Goal: Navigation & Orientation: Find specific page/section

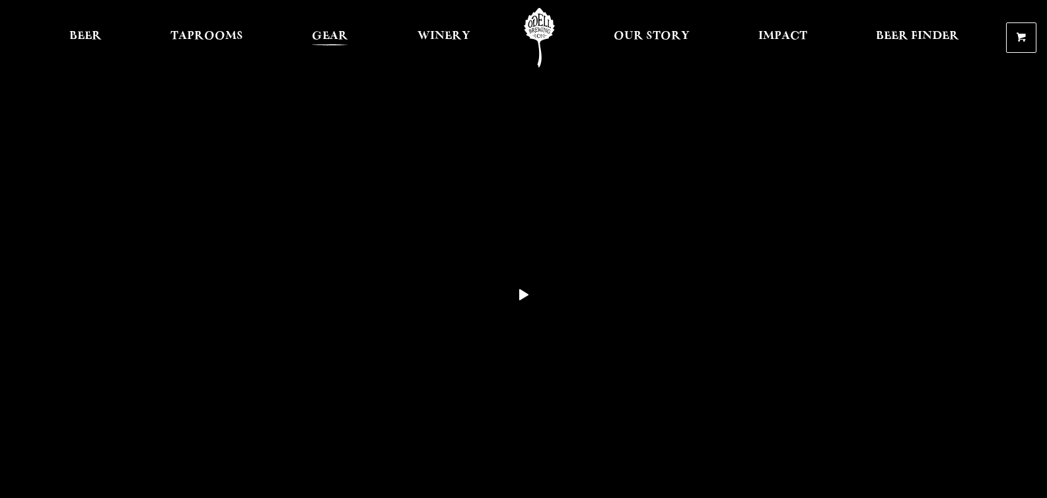
click at [330, 34] on span "Gear" at bounding box center [330, 36] width 36 height 11
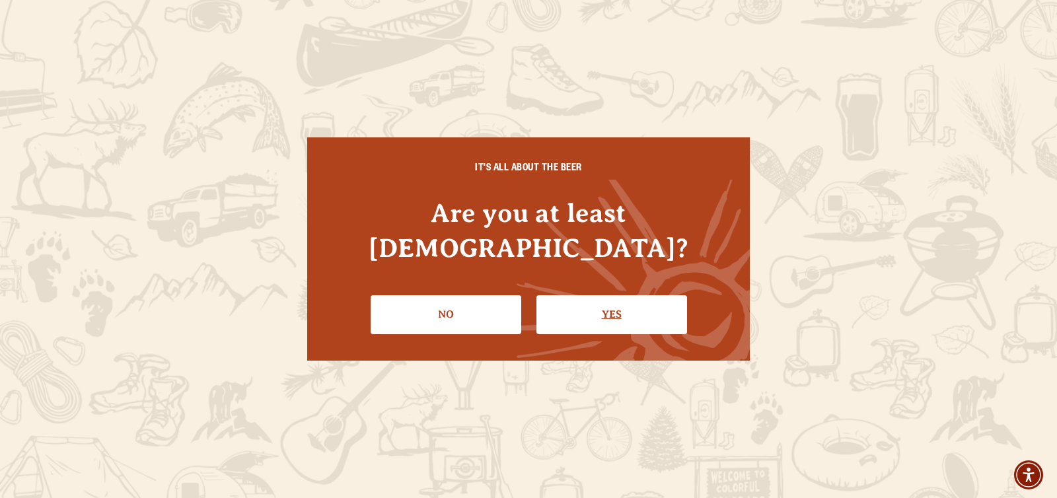
click at [652, 307] on link "Yes" at bounding box center [612, 314] width 151 height 38
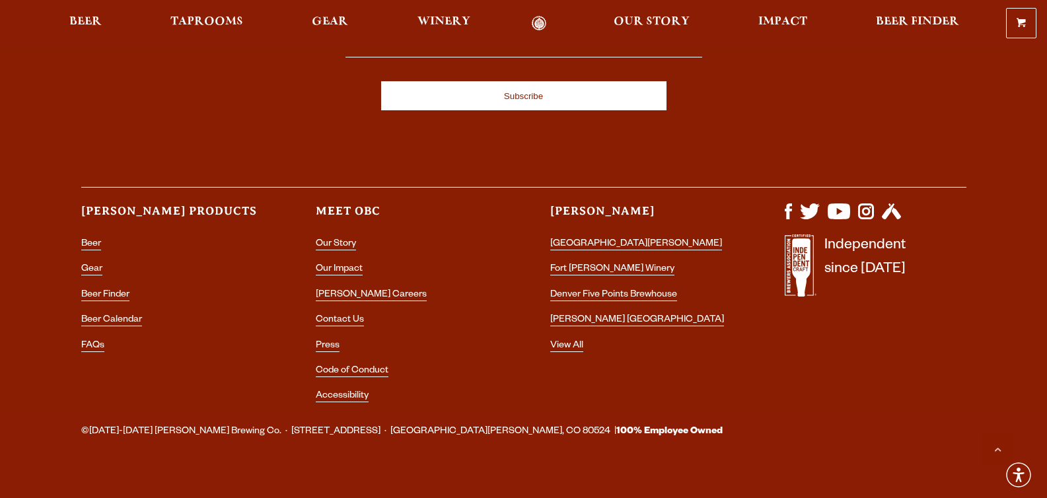
scroll to position [3925, 0]
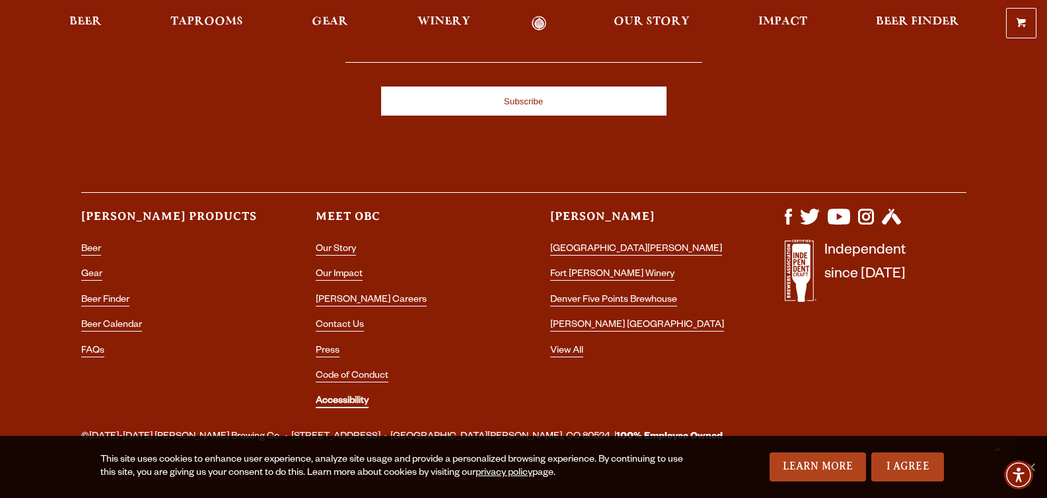
click at [350, 396] on link "Accessibility" at bounding box center [342, 402] width 53 height 12
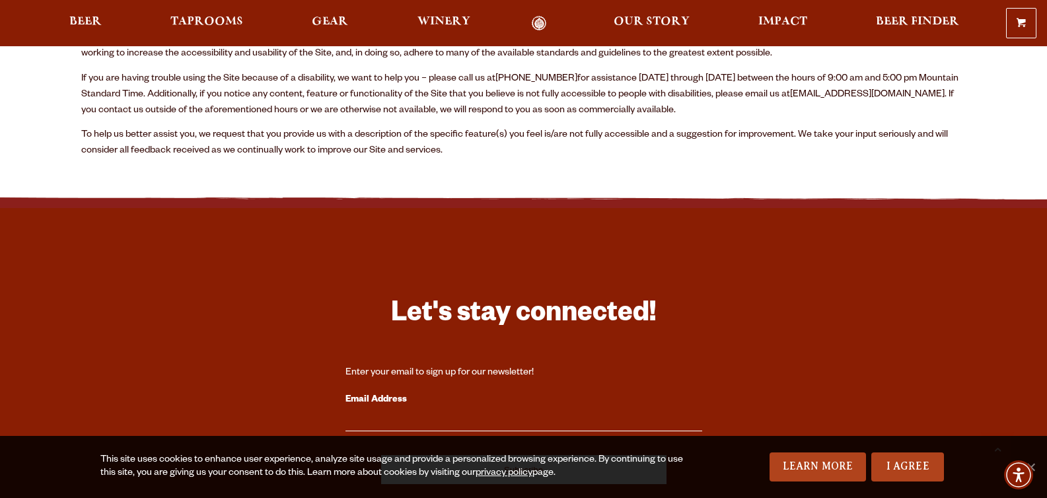
scroll to position [896, 0]
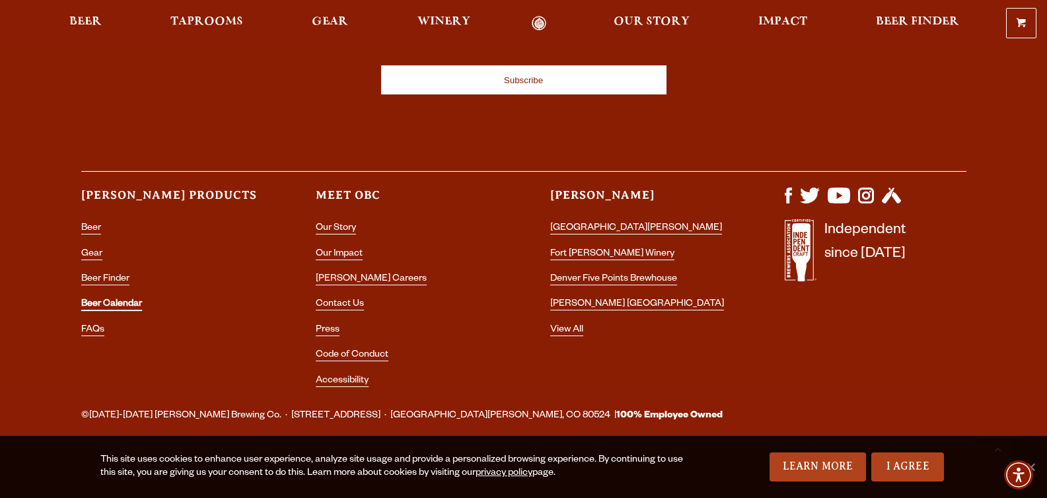
click at [122, 306] on link "Beer Calendar" at bounding box center [111, 305] width 61 height 12
